Goal: Task Accomplishment & Management: Complete application form

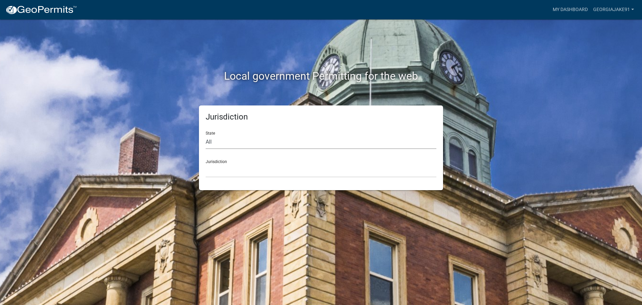
click at [244, 141] on select "All [US_STATE] [US_STATE] [US_STATE] [US_STATE] [US_STATE] [US_STATE] [US_STATE…" at bounding box center [321, 142] width 231 height 14
select select "[US_STATE]"
click at [206, 135] on select "All [US_STATE] [US_STATE] [US_STATE] [US_STATE] [US_STATE] [US_STATE] [US_STATE…" at bounding box center [321, 142] width 231 height 14
drag, startPoint x: 242, startPoint y: 148, endPoint x: 240, endPoint y: 167, distance: 19.2
click at [240, 167] on select "[GEOGRAPHIC_DATA], [US_STATE][PERSON_NAME][GEOGRAPHIC_DATA], [US_STATE][PERSON_…" at bounding box center [321, 170] width 231 height 14
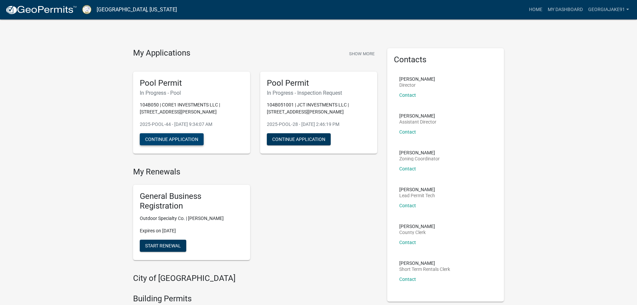
click at [176, 138] on button "Continue Application" at bounding box center [172, 139] width 64 height 12
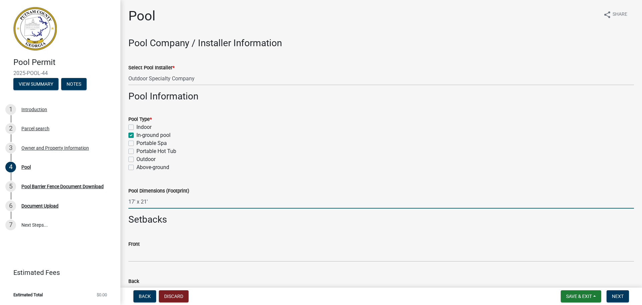
click at [152, 201] on input "17' x 21'" at bounding box center [380, 202] width 505 height 14
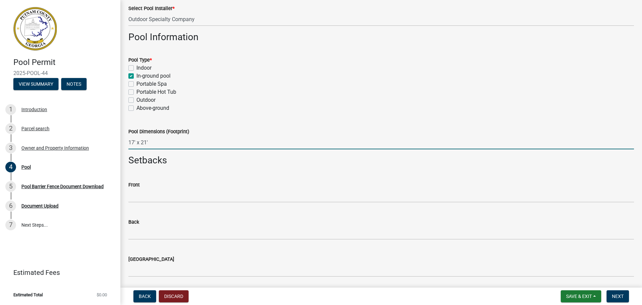
scroll to position [67, 0]
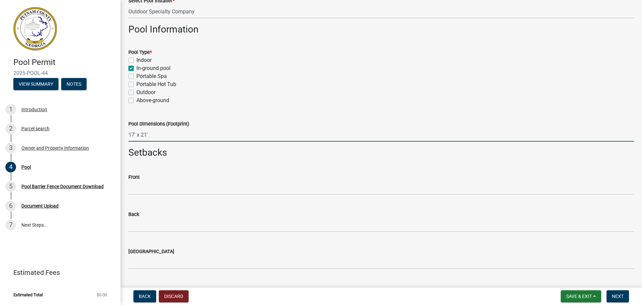
click at [151, 135] on input "17' x 21'" at bounding box center [380, 135] width 505 height 14
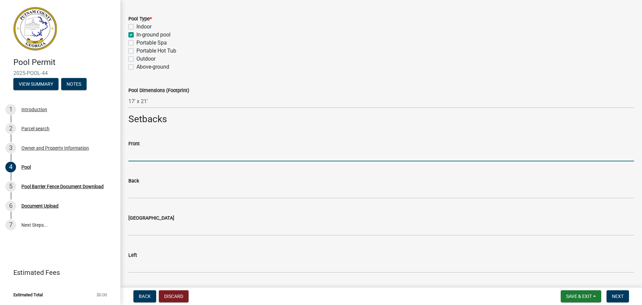
click at [141, 155] on input "text" at bounding box center [380, 154] width 505 height 14
type input "241"
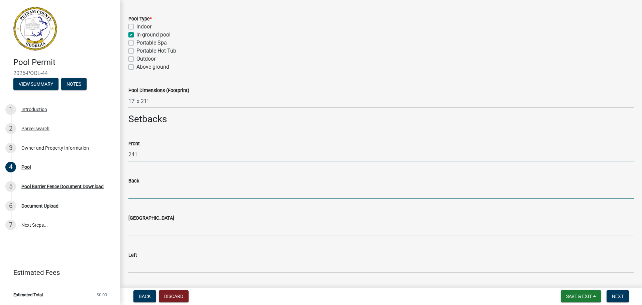
click at [144, 192] on input "text" at bounding box center [380, 192] width 505 height 14
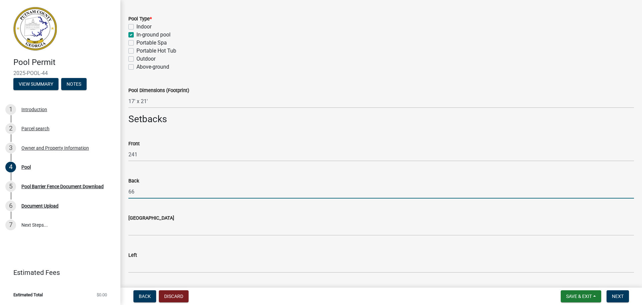
type input "66"
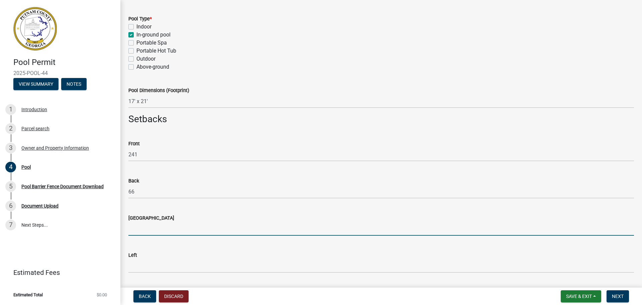
click at [141, 232] on input "text" at bounding box center [380, 229] width 505 height 14
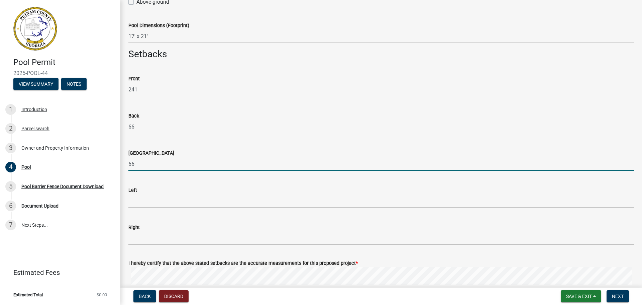
scroll to position [167, 0]
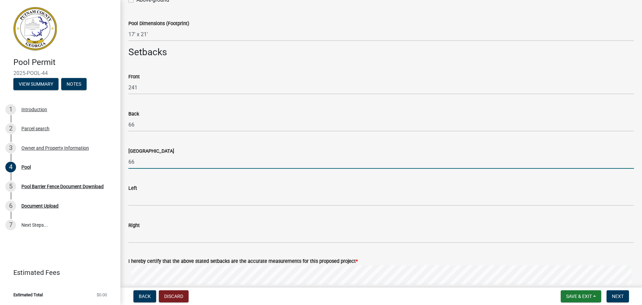
type input "66"
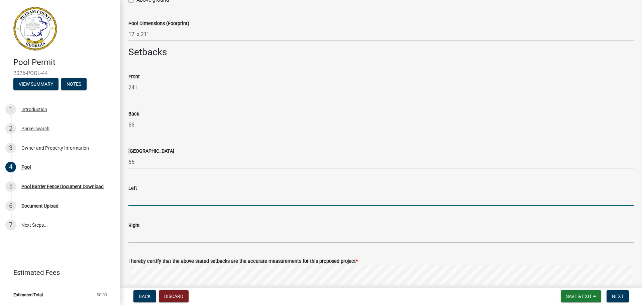
click at [145, 201] on input "text" at bounding box center [380, 199] width 505 height 14
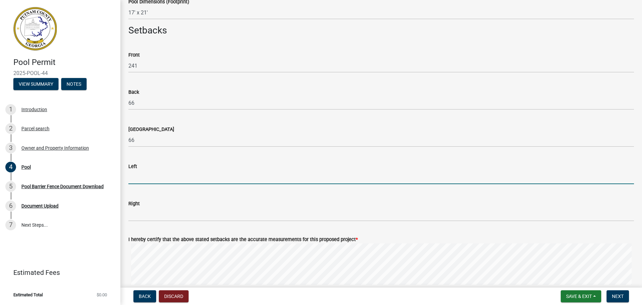
scroll to position [201, 0]
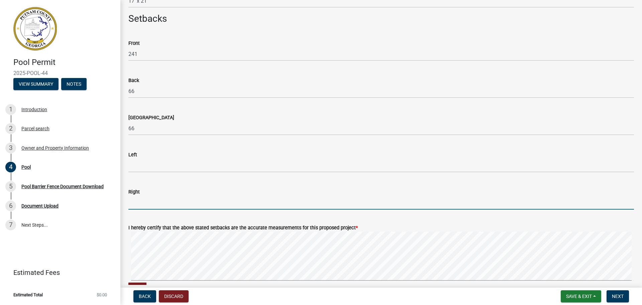
click at [145, 202] on input "text" at bounding box center [380, 203] width 505 height 14
type input "20"
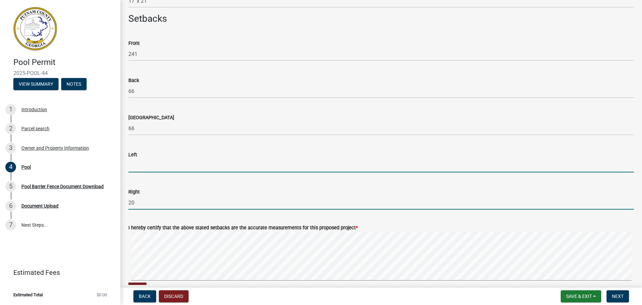
click at [143, 166] on input "text" at bounding box center [380, 165] width 505 height 14
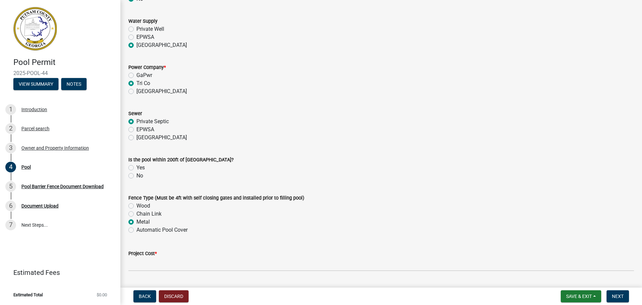
scroll to position [602, 0]
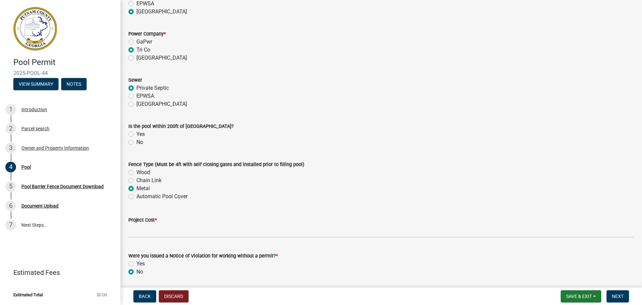
type input "90"
click at [136, 135] on label "Yes" at bounding box center [140, 134] width 8 height 8
click at [136, 134] on input "Yes" at bounding box center [138, 132] width 4 height 4
radio input "true"
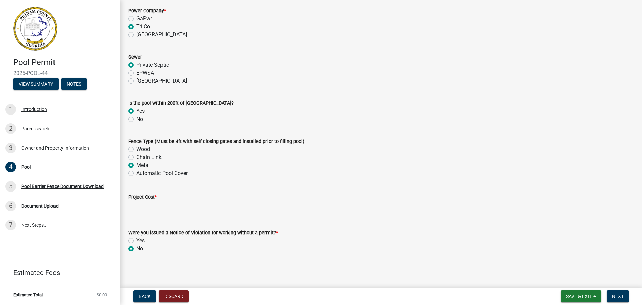
click at [136, 174] on label "Automatic Pool Cover" at bounding box center [161, 173] width 51 height 8
click at [136, 173] on input "Automatic Pool Cover" at bounding box center [138, 171] width 4 height 4
radio input "true"
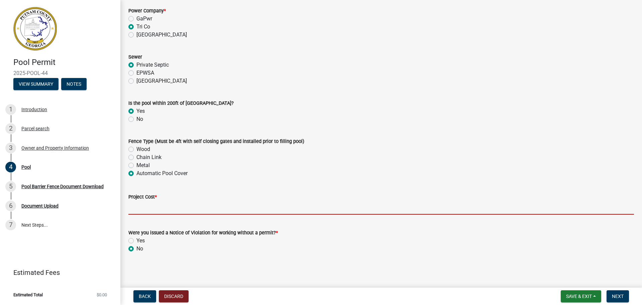
click at [172, 209] on input "text" at bounding box center [380, 208] width 505 height 14
click at [176, 210] on input "text" at bounding box center [380, 208] width 505 height 14
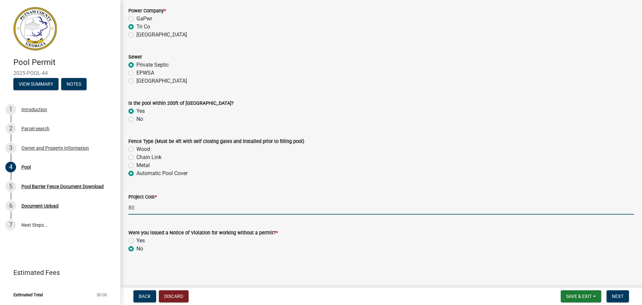
type input "8"
type input "82300"
click at [617, 296] on span "Next" at bounding box center [618, 295] width 12 height 5
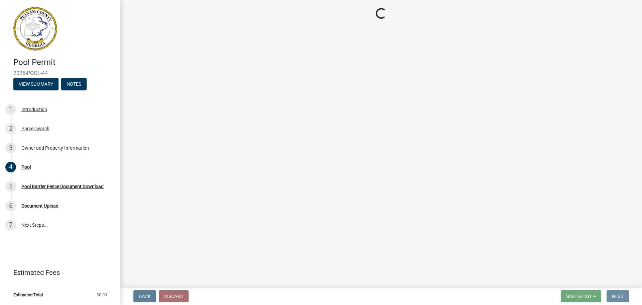
scroll to position [0, 0]
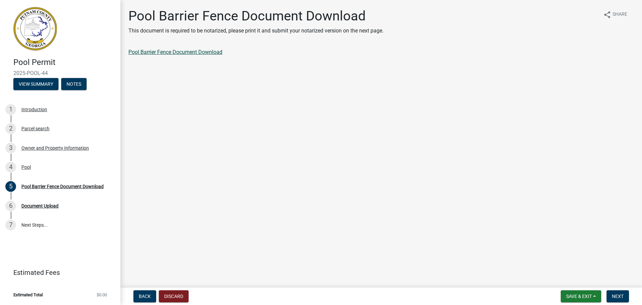
click at [182, 51] on link "Pool Barrier Fence Document Download" at bounding box center [175, 52] width 94 height 6
click at [618, 298] on span "Next" at bounding box center [618, 295] width 12 height 5
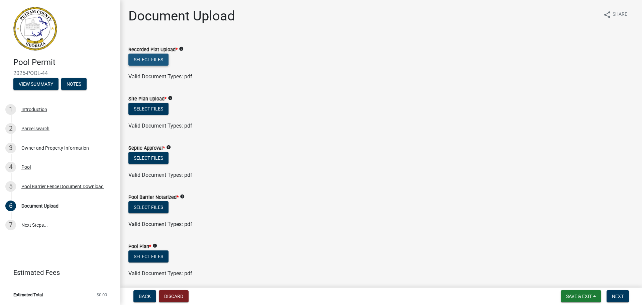
click at [149, 59] on button "Select files" at bounding box center [148, 59] width 40 height 12
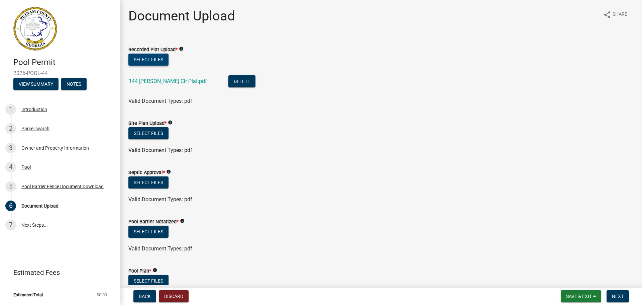
scroll to position [33, 0]
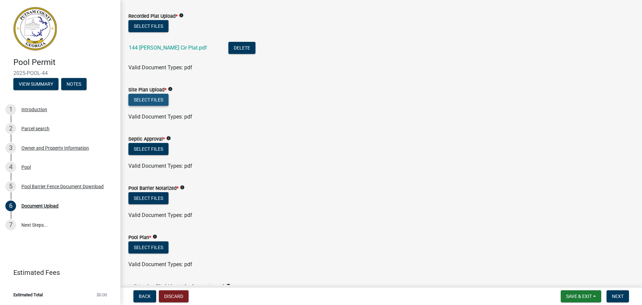
click at [155, 100] on button "Select files" at bounding box center [148, 100] width 40 height 12
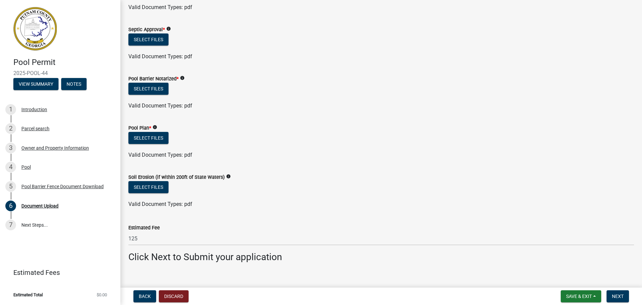
scroll to position [134, 0]
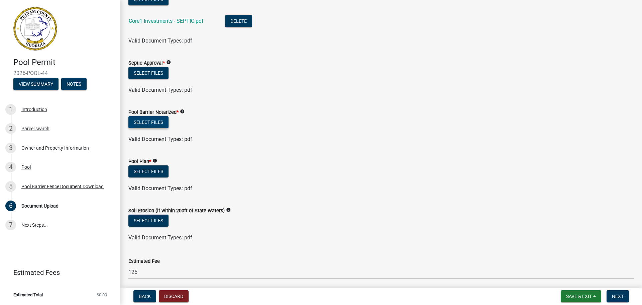
click at [159, 124] on button "Select files" at bounding box center [148, 122] width 40 height 12
click at [160, 170] on button "Select files" at bounding box center [148, 171] width 40 height 12
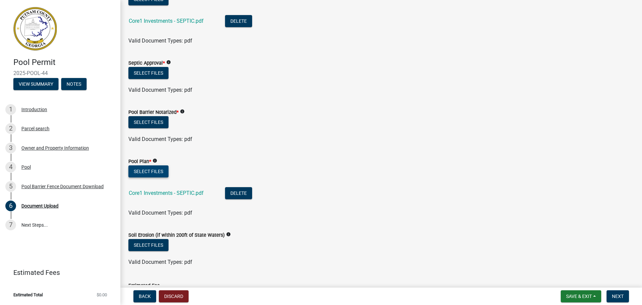
scroll to position [167, 0]
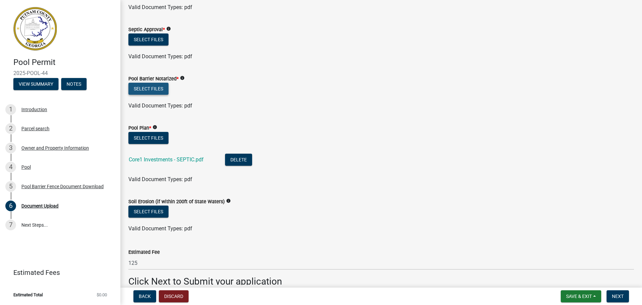
click at [151, 89] on button "Select files" at bounding box center [148, 89] width 40 height 12
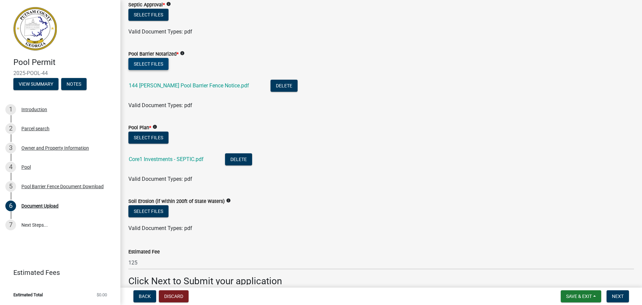
scroll to position [225, 0]
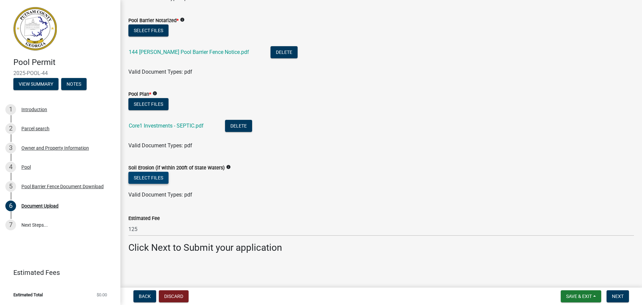
click at [158, 179] on button "Select files" at bounding box center [148, 177] width 40 height 12
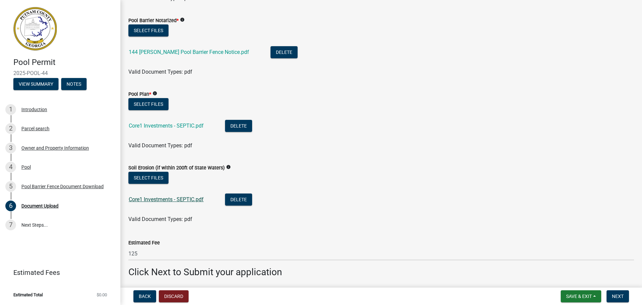
click at [165, 199] on link "Core1 Investments - SEPTIC.pdf" at bounding box center [166, 199] width 75 height 6
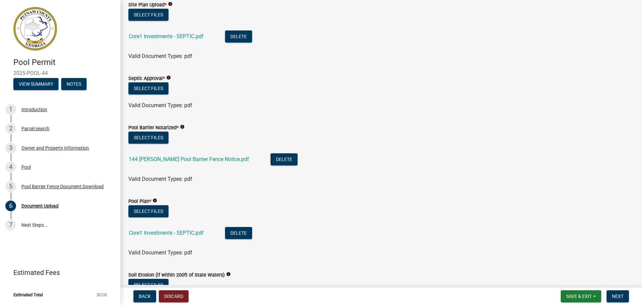
scroll to position [134, 0]
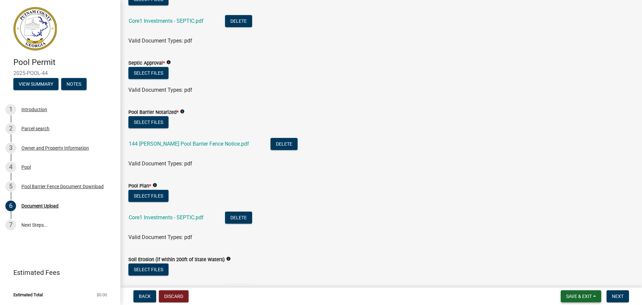
click at [573, 295] on span "Save & Exit" at bounding box center [579, 295] width 26 height 5
click at [559, 279] on button "Save & Exit" at bounding box center [574, 278] width 53 height 16
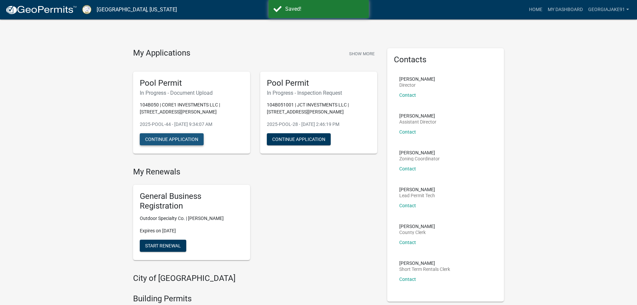
click at [173, 139] on button "Continue Application" at bounding box center [172, 139] width 64 height 12
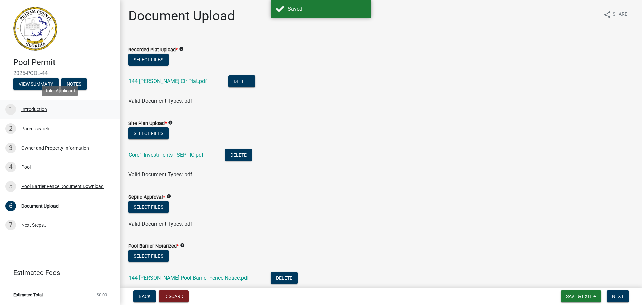
click at [27, 111] on div "Introduction" at bounding box center [34, 109] width 26 height 5
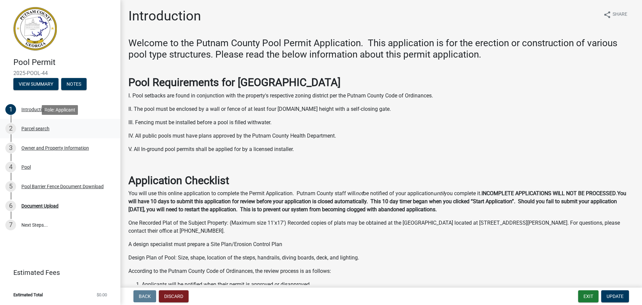
click at [27, 129] on div "Parcel search" at bounding box center [35, 128] width 28 height 5
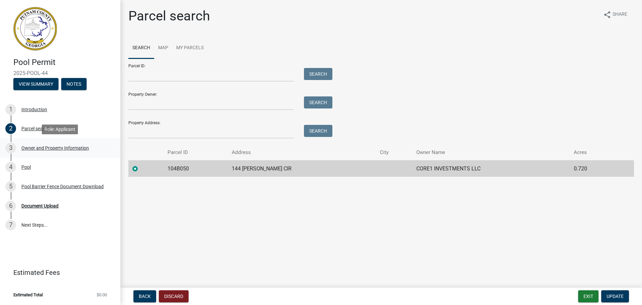
click at [40, 148] on div "Owner and Property Information" at bounding box center [55, 147] width 68 height 5
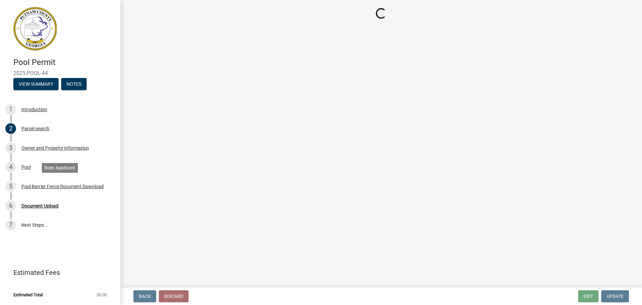
select select "baca39b5-529a-4592-b8f9-0b9bae35b1c2"
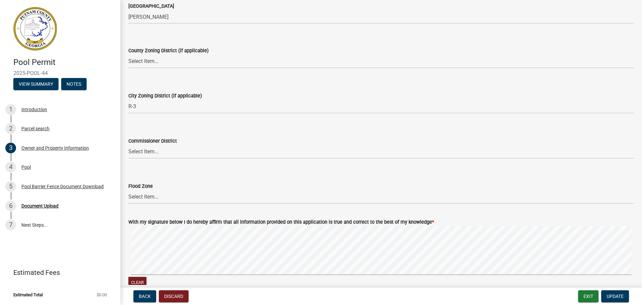
scroll to position [970, 0]
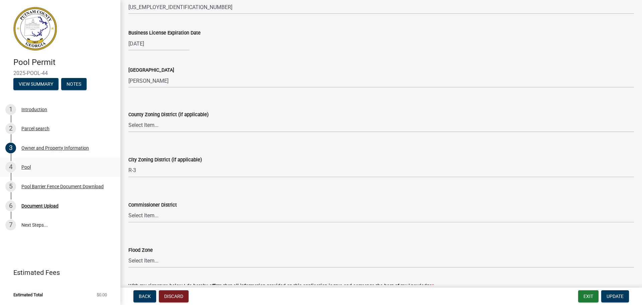
click at [25, 166] on div "Pool" at bounding box center [25, 166] width 9 height 5
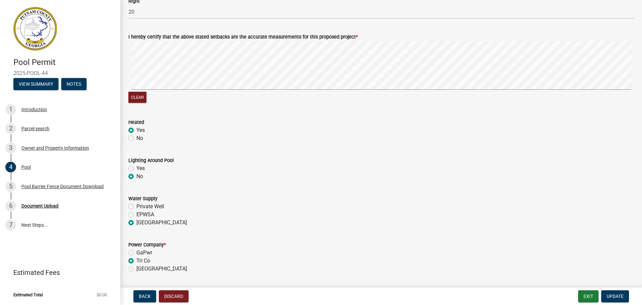
scroll to position [468, 0]
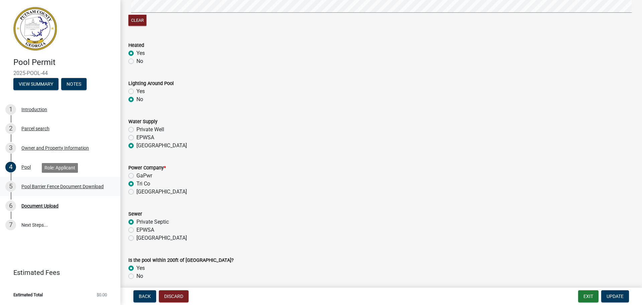
click at [36, 186] on div "Pool Barrier Fence Document Download" at bounding box center [62, 186] width 82 height 5
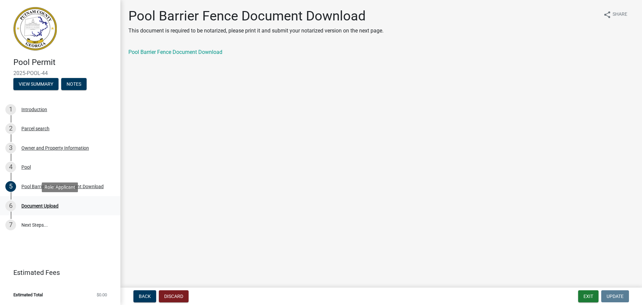
click at [42, 206] on div "Document Upload" at bounding box center [39, 205] width 37 height 5
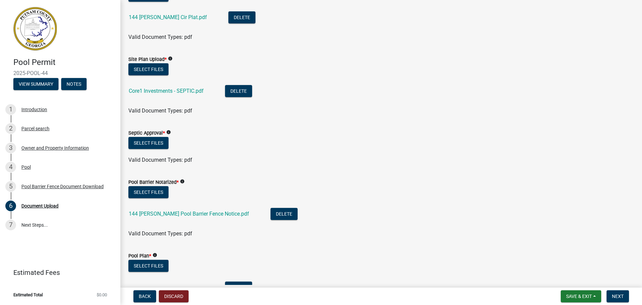
scroll to position [67, 0]
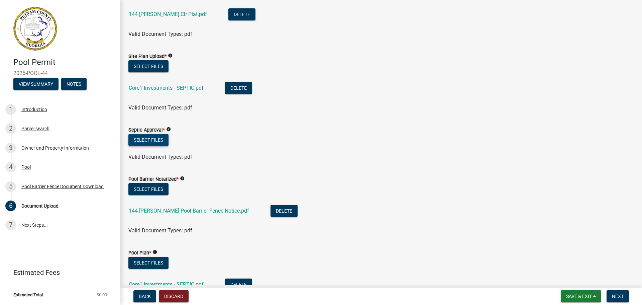
click at [149, 138] on button "Select files" at bounding box center [148, 140] width 40 height 12
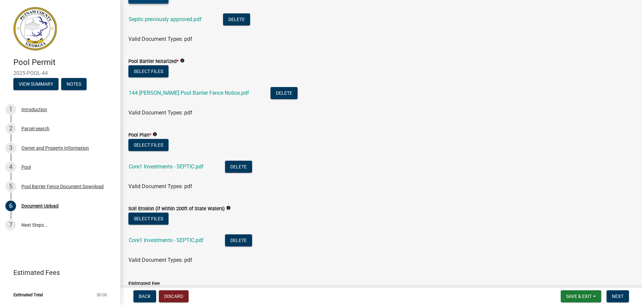
scroll to position [234, 0]
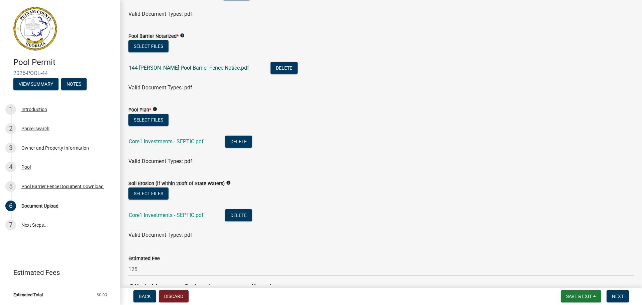
click at [185, 65] on link "144 [PERSON_NAME] Pool Barrier Fence Notice.pdf" at bounding box center [189, 68] width 120 height 6
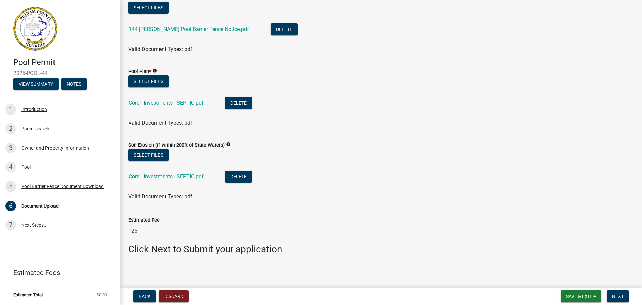
scroll to position [274, 0]
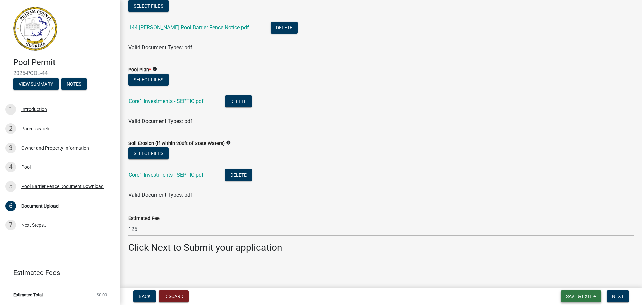
click at [596, 296] on button "Save & Exit" at bounding box center [581, 296] width 40 height 12
click at [616, 295] on span "Next" at bounding box center [618, 295] width 12 height 5
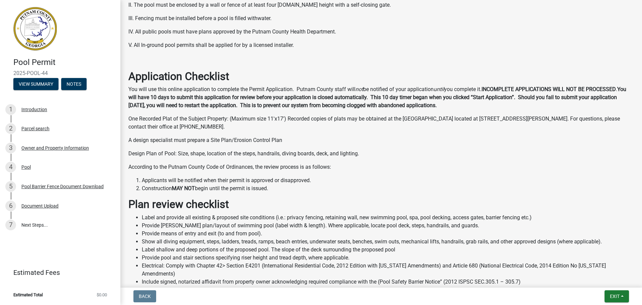
scroll to position [220, 0]
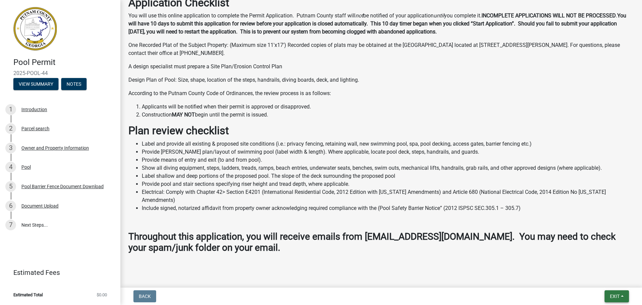
click at [622, 296] on button "Exit" at bounding box center [616, 296] width 24 height 12
click at [353, 244] on h3 "Throughout this application, you will receive emails from [EMAIL_ADDRESS][DOMAI…" at bounding box center [380, 242] width 505 height 22
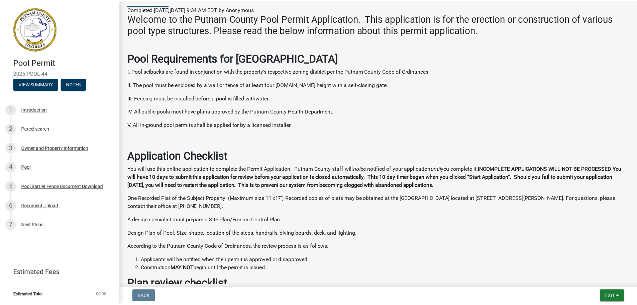
scroll to position [110, 0]
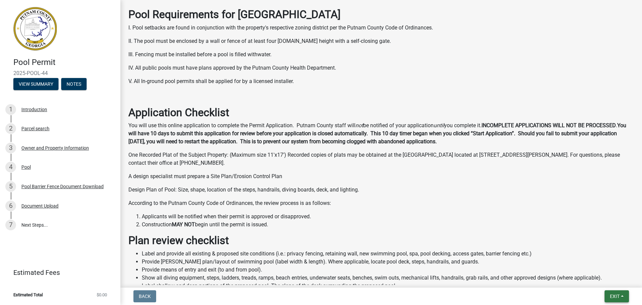
click at [613, 296] on span "Exit" at bounding box center [615, 295] width 10 height 5
click at [609, 280] on button "Save & Exit" at bounding box center [601, 278] width 53 height 16
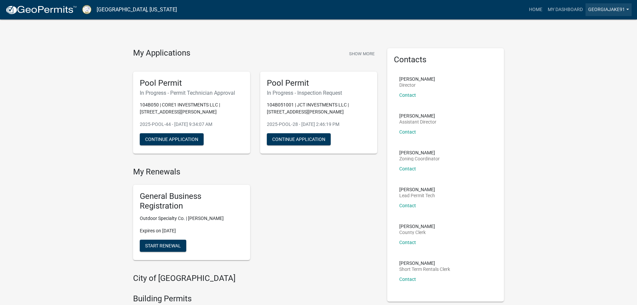
click at [626, 10] on link "georgiajake91" at bounding box center [608, 9] width 46 height 13
click at [600, 29] on link "Account" at bounding box center [604, 27] width 53 height 16
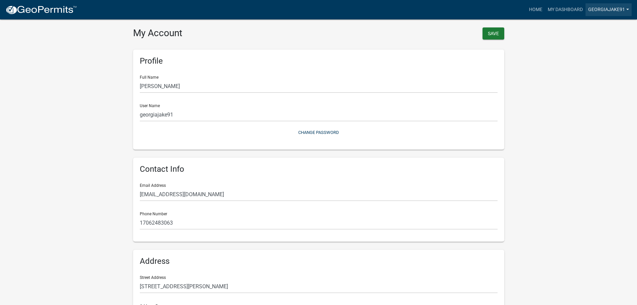
click at [620, 8] on link "georgiajake91" at bounding box center [608, 9] width 46 height 13
click at [573, 11] on link "My Dashboard" at bounding box center [565, 9] width 40 height 13
